Goal: Use online tool/utility

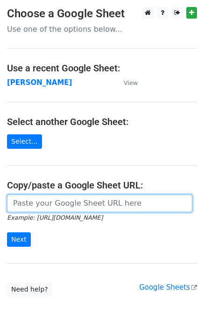
click at [69, 203] on input "url" at bounding box center [99, 204] width 185 height 18
click at [46, 204] on input "url" at bounding box center [99, 204] width 185 height 18
paste input "[URL][DOMAIN_NAME]"
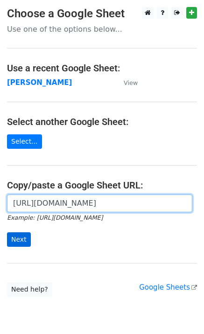
type input "[URL][DOMAIN_NAME]"
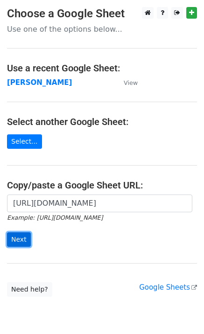
scroll to position [0, 0]
click at [12, 240] on input "Next" at bounding box center [19, 240] width 24 height 14
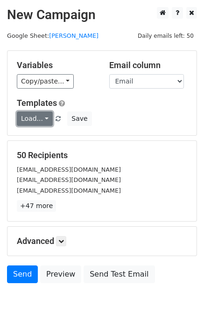
click at [31, 120] on link "Load..." at bounding box center [35, 119] width 36 height 14
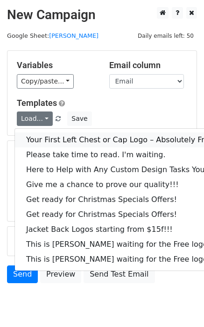
click at [35, 135] on link "Your First Left Chest or Cap Logo – Absolutely Free" at bounding box center [126, 140] width 223 height 15
